Goal: Task Accomplishment & Management: Use online tool/utility

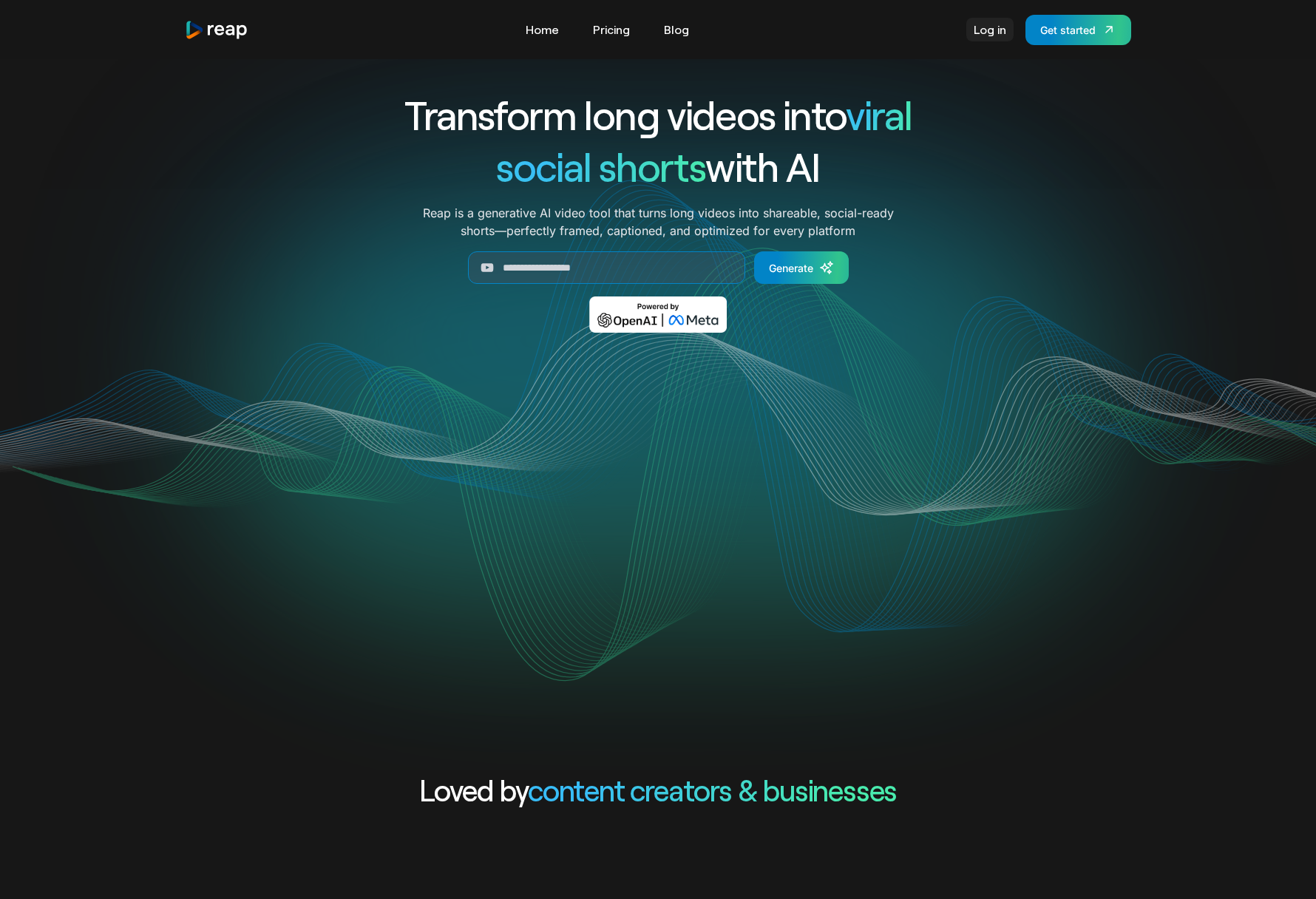
click at [987, 31] on link "Log in" at bounding box center [990, 29] width 47 height 23
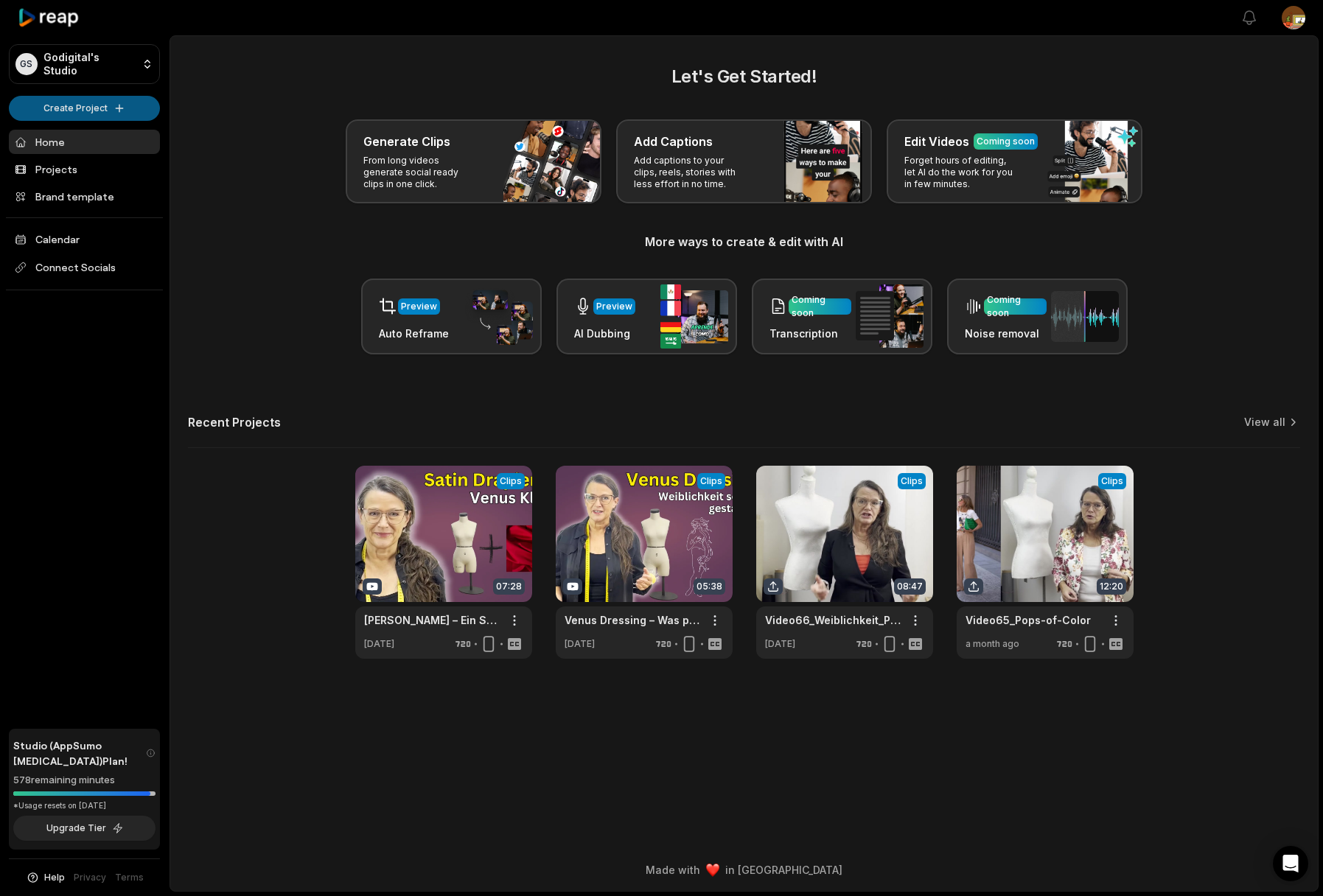
click at [98, 112] on html "GS Godigital's Studio Create Project Home Projects Brand template Calendar Conn…" at bounding box center [661, 448] width 1323 height 896
click at [77, 109] on html "GS Godigital's Studio Create Project Home Projects Brand template Calendar Conn…" at bounding box center [661, 448] width 1323 height 896
click at [75, 140] on link "Create Clips" at bounding box center [85, 138] width 144 height 24
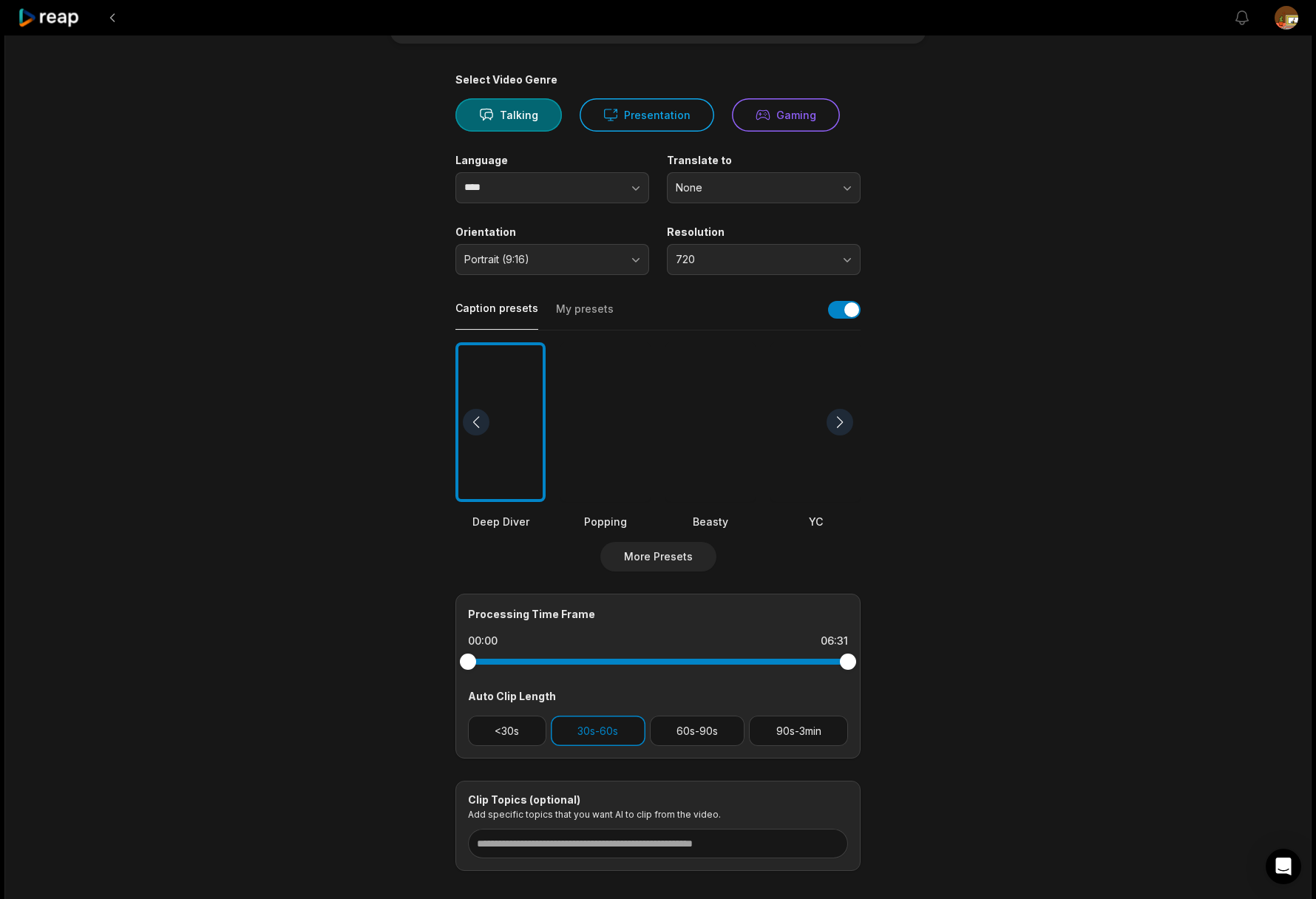
scroll to position [89, 0]
click at [586, 310] on button "My presets" at bounding box center [585, 315] width 58 height 28
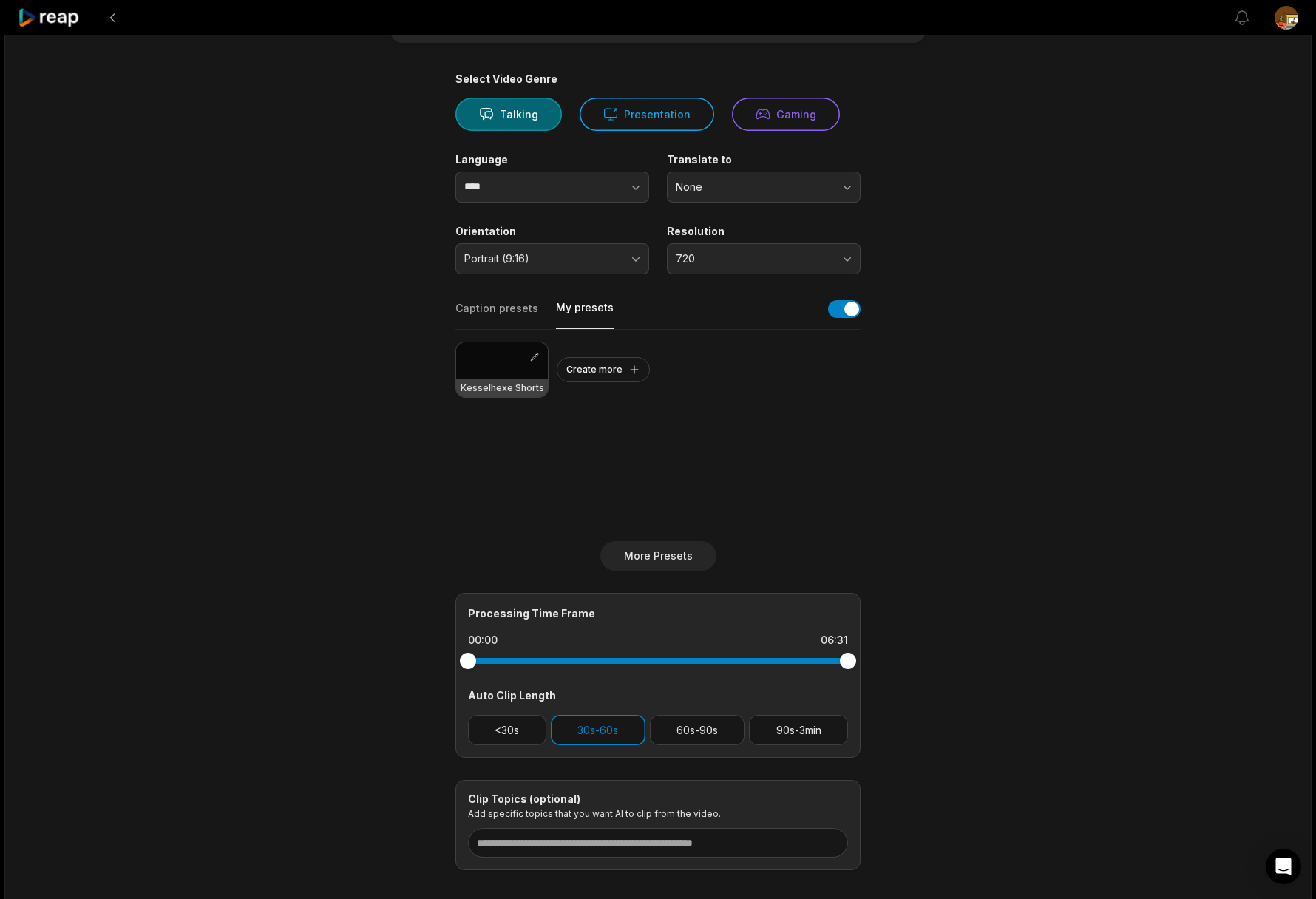
click at [511, 360] on div at bounding box center [502, 360] width 92 height 37
click at [513, 360] on div at bounding box center [502, 360] width 92 height 37
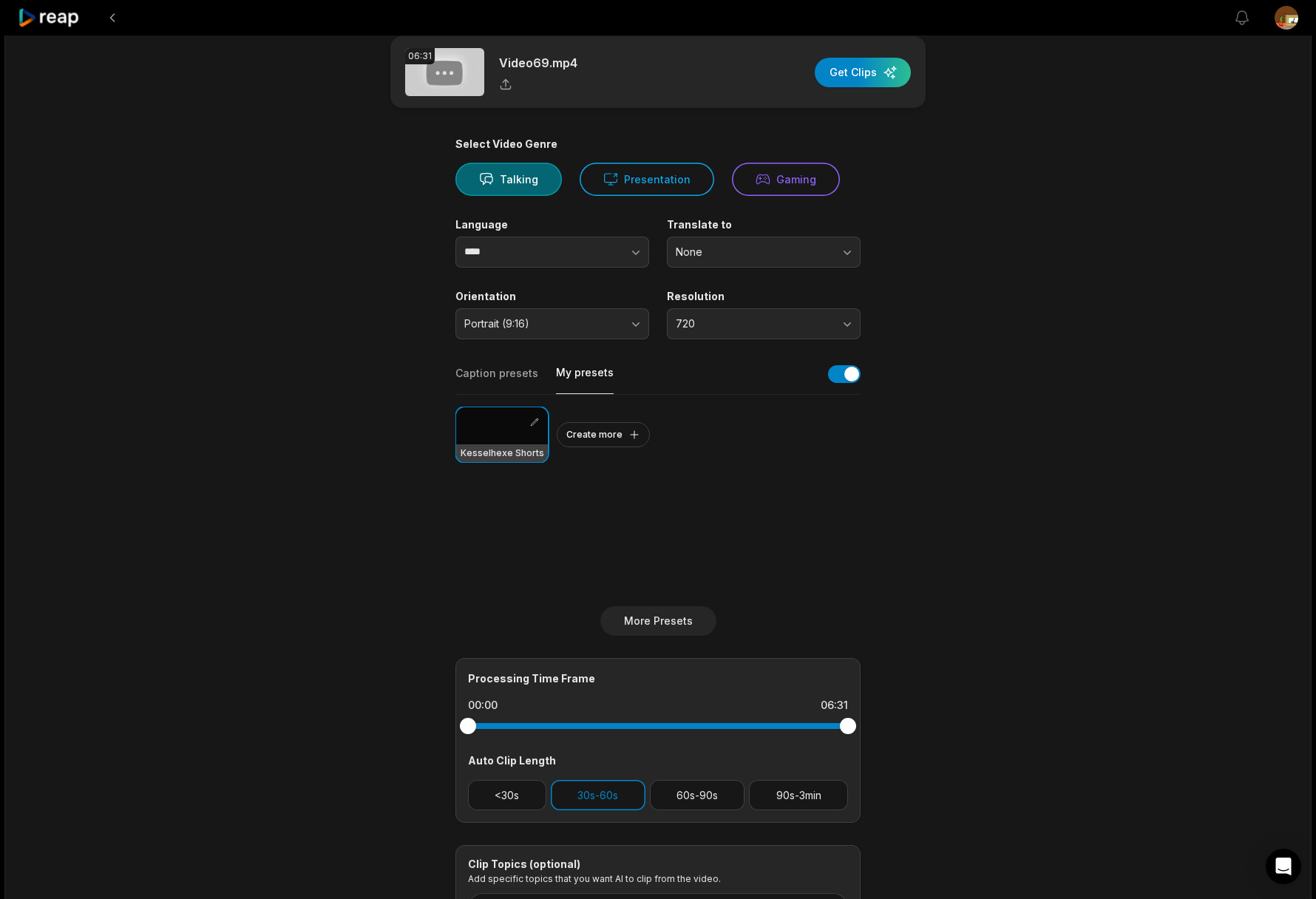
scroll to position [0, 0]
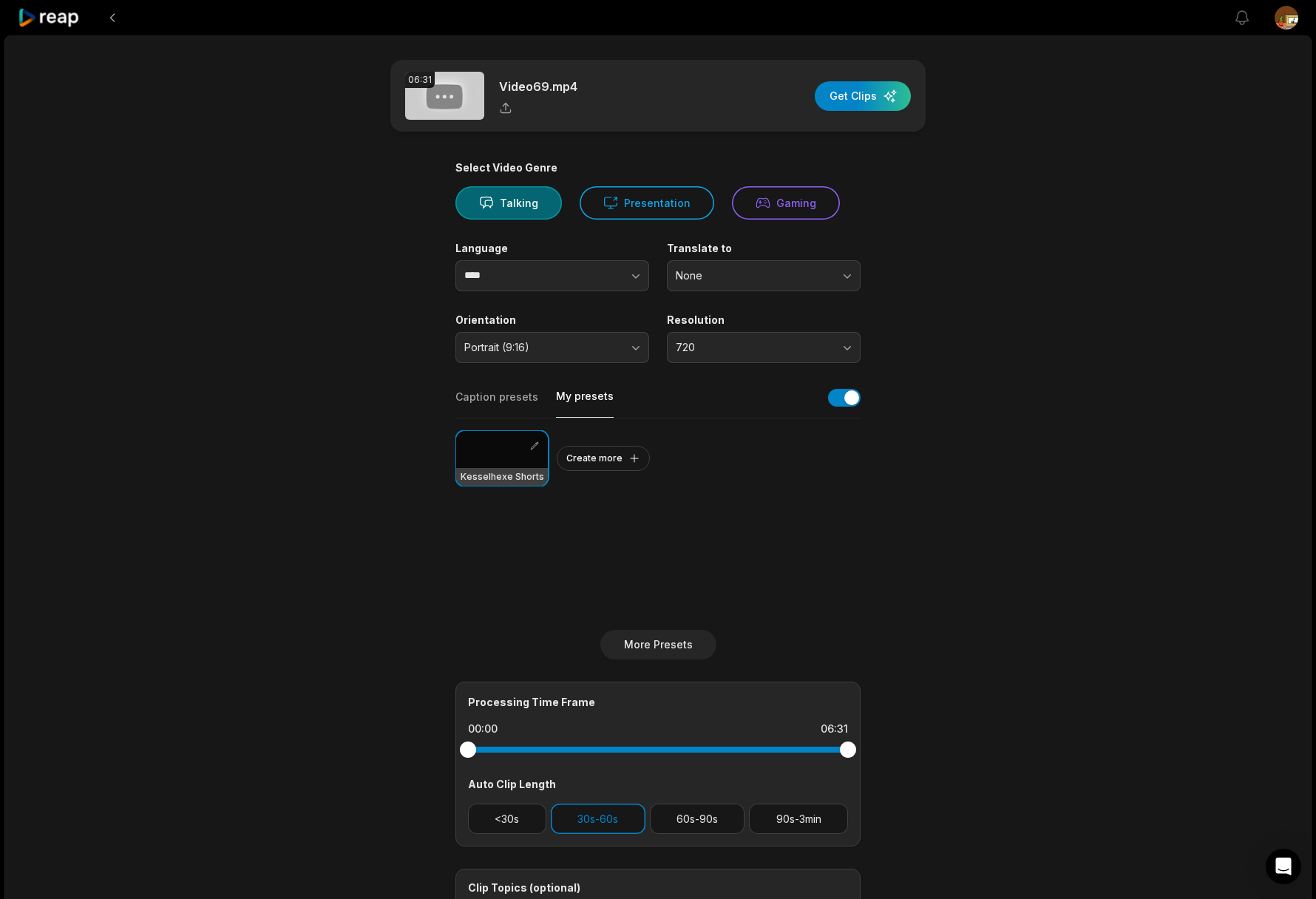
drag, startPoint x: 858, startPoint y: 94, endPoint x: 948, endPoint y: 116, distance: 92.6
click at [859, 94] on div "button" at bounding box center [863, 96] width 96 height 30
